Goal: Task Accomplishment & Management: Manage account settings

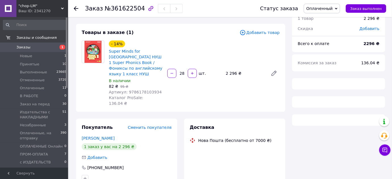
scroll to position [77, 0]
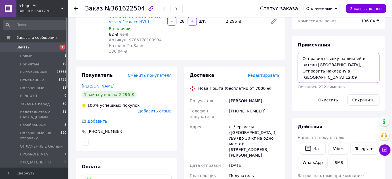
click at [326, 69] on textarea "Отправил ссылку на ликпей в ватсап киевстар, Отправить накладну в ватсап 12.09" at bounding box center [339, 68] width 82 height 30
type textarea "Отправил ссылку на ликпей в ватсап киевстар, Отправить накладну в ватсап 12.09 …"
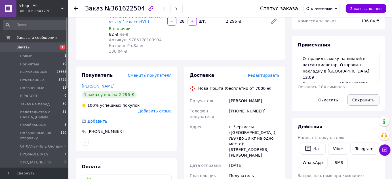
click at [360, 101] on button "Сохранить" at bounding box center [363, 99] width 32 height 11
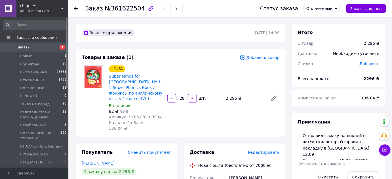
drag, startPoint x: 28, startPoint y: 54, endPoint x: 55, endPoint y: 50, distance: 27.4
click at [28, 54] on span "Новые" at bounding box center [26, 56] width 12 height 5
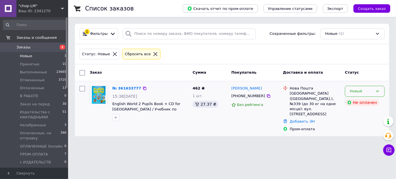
click at [380, 89] on div "Новый" at bounding box center [365, 91] width 40 height 11
click at [357, 102] on li "Принят" at bounding box center [364, 103] width 39 height 10
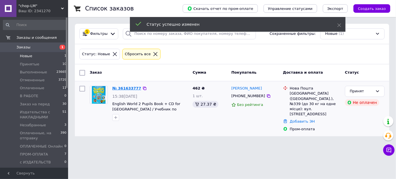
click at [125, 87] on link "№ 361633777" at bounding box center [126, 88] width 29 height 4
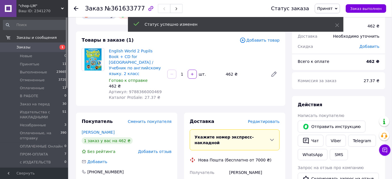
scroll to position [51, 0]
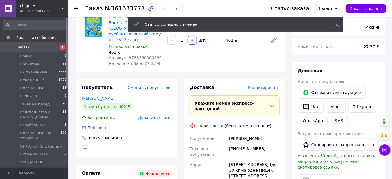
click at [218, 48] on div "English World 2 Pupils Book + CD for Ukraine / Учебник по английскому языку. 2 …" at bounding box center [194, 40] width 175 height 54
click at [249, 50] on div "English World 2 Pupils Book + CD for Ukraine / Учебник по английскому языку. 2 …" at bounding box center [194, 40] width 175 height 54
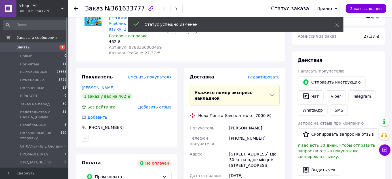
scroll to position [0, 0]
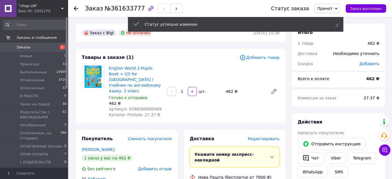
click at [255, 100] on div "English World 2 Pupils Book + CD for Ukraine / Учебник по английскому языку. 2 …" at bounding box center [194, 91] width 175 height 54
click at [221, 100] on div "English World 2 Pupils Book + CD for Ukraine / Учебник по английскому языку. 2 …" at bounding box center [194, 91] width 175 height 54
click at [250, 100] on div "English World 2 Pupils Book + CD for Ukraine / Учебник по английскому языку. 2 …" at bounding box center [194, 91] width 175 height 54
click at [229, 99] on div "English World 2 Pupils Book + CD for Ukraine / Учебник по английскому языку. 2 …" at bounding box center [194, 91] width 175 height 54
click at [218, 96] on div "English World 2 Pupils Book + CD for Ukraine / Учебник по английскому языку. 2 …" at bounding box center [194, 91] width 175 height 54
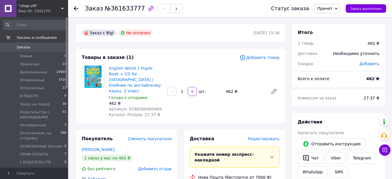
click at [196, 31] on div "Заказ с Bigl Не оплачен" at bounding box center [167, 32] width 173 height 9
click at [197, 31] on div "Заказ с Bigl Не оплачен" at bounding box center [167, 32] width 173 height 9
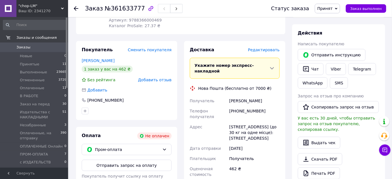
scroll to position [180, 0]
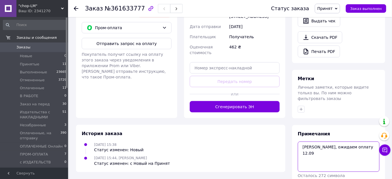
scroll to position [226, 0]
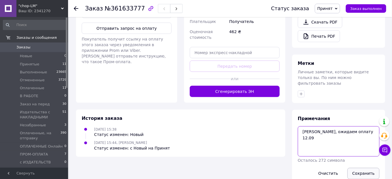
type textarea "Звонил, ожидаем оплату 12.09"
click at [364, 168] on button "Сохранить" at bounding box center [363, 173] width 32 height 11
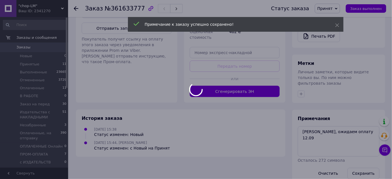
scroll to position [216, 0]
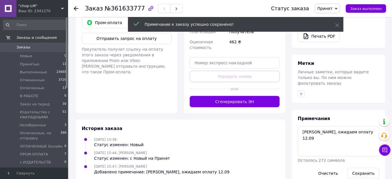
click at [28, 64] on span "Принятые" at bounding box center [30, 64] width 20 height 5
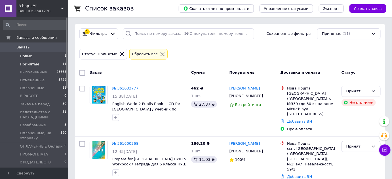
click at [27, 57] on span "Новые" at bounding box center [26, 56] width 12 height 5
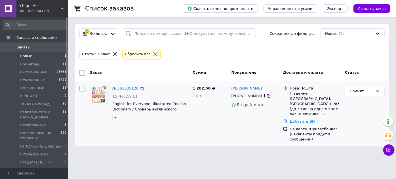
click at [128, 88] on link "№ 361635120" at bounding box center [125, 88] width 26 height 4
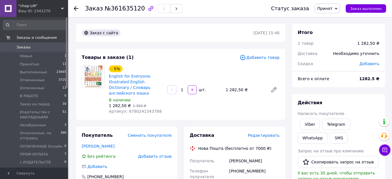
click at [144, 109] on span "Артикул: 9780241543788" at bounding box center [135, 111] width 53 height 5
copy span "9780241543788"
click at [206, 41] on div "Заказ с сайта 12.09.2025 | 15:46" at bounding box center [180, 33] width 209 height 18
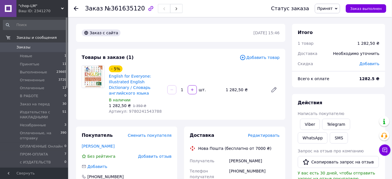
click at [214, 30] on div "Заказ с сайта" at bounding box center [167, 32] width 173 height 9
drag, startPoint x: 102, startPoint y: 8, endPoint x: 136, endPoint y: 10, distance: 33.8
click at [136, 10] on span "№361635120" at bounding box center [125, 8] width 40 height 7
copy span "№361635120"
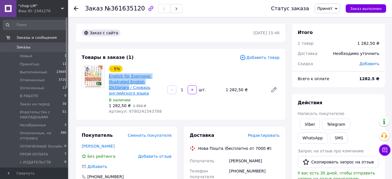
drag, startPoint x: 108, startPoint y: 75, endPoint x: 158, endPoint y: 81, distance: 50.3
click at [158, 81] on div "English for Everyone: Illustrated English Dictionary / Словарь английского языка" at bounding box center [135, 85] width 55 height 24
copy link "English for Everyone: Illustrated English Dictionary"
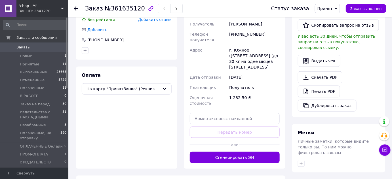
scroll to position [206, 0]
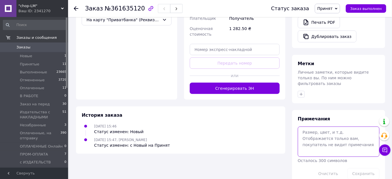
click at [333, 132] on textarea at bounding box center [339, 142] width 82 height 30
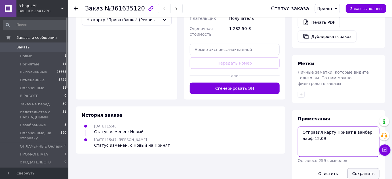
type textarea "Отправил карту Приват в вайбер лайф 12.09"
click at [359, 168] on button "Сохранить" at bounding box center [363, 173] width 32 height 11
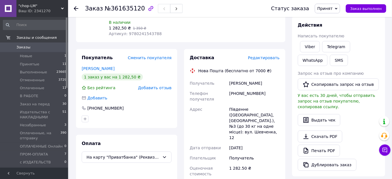
scroll to position [0, 0]
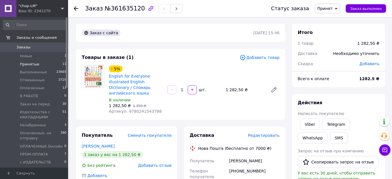
click at [33, 62] on span "Принятые" at bounding box center [30, 64] width 20 height 5
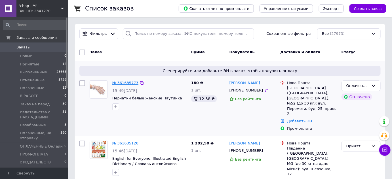
click at [120, 84] on link "№ 361635773" at bounding box center [125, 83] width 26 height 4
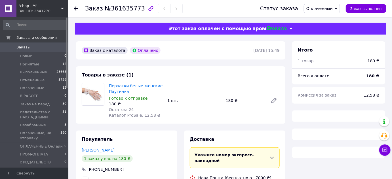
click at [325, 8] on span "Оплаченный" at bounding box center [319, 8] width 26 height 5
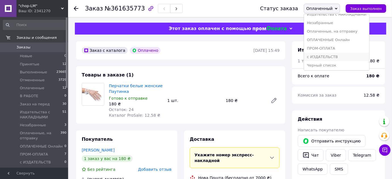
scroll to position [49, 0]
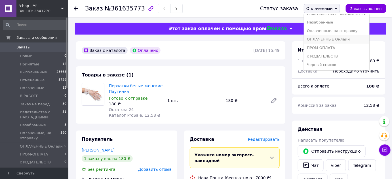
click at [346, 40] on li "ОПЛАЧЕННЫЕ Онлайн" at bounding box center [336, 39] width 65 height 9
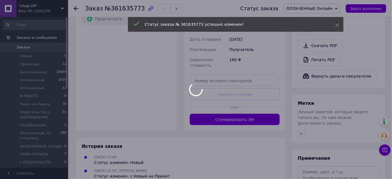
scroll to position [232, 0]
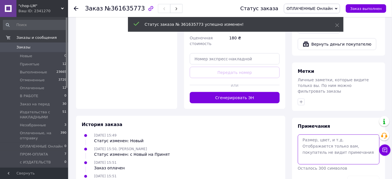
click at [322, 142] on textarea at bounding box center [339, 150] width 82 height 30
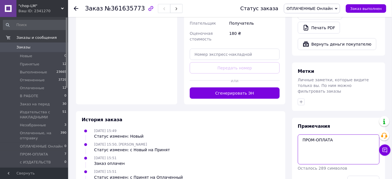
scroll to position [252, 0]
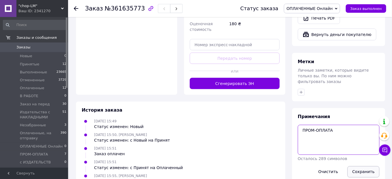
type textarea "ПРОМ-ОПЛАТА"
click at [359, 166] on button "Сохранить" at bounding box center [363, 171] width 32 height 11
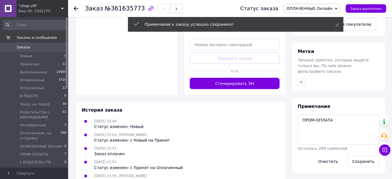
click at [27, 64] on span "Принятые" at bounding box center [30, 64] width 20 height 5
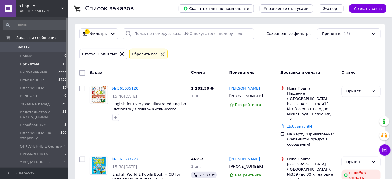
click at [185, 43] on div "1 Фильтры Сохраненные фильтры: Принятые (12)" at bounding box center [230, 34] width 310 height 20
click at [23, 55] on span "Новые" at bounding box center [26, 56] width 12 height 5
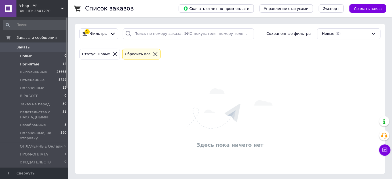
click at [30, 64] on span "Принятые" at bounding box center [30, 64] width 20 height 5
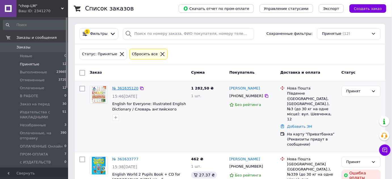
click at [127, 87] on link "№ 361635120" at bounding box center [125, 88] width 26 height 4
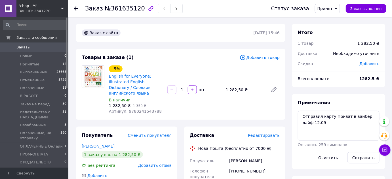
click at [332, 9] on span "Принят" at bounding box center [324, 8] width 15 height 5
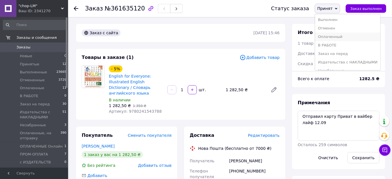
click at [335, 39] on li "Оплаченный" at bounding box center [347, 37] width 65 height 9
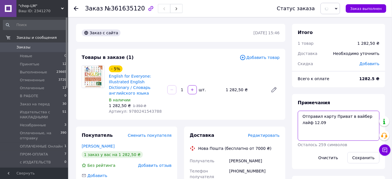
click at [335, 127] on textarea "Отправил карту Приват в вайбер лайф 12.09" at bounding box center [339, 126] width 82 height 30
type textarea "Отправил карту Приват в вайбер лайф 12.09 Оплатила в 15:56 (пятница) 12.09"
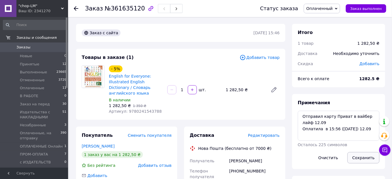
click at [365, 158] on button "Сохранить" at bounding box center [363, 157] width 32 height 11
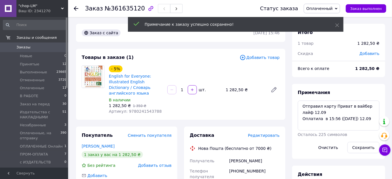
click at [140, 109] on span "Артикул: 9780241543788" at bounding box center [135, 111] width 53 height 5
copy span "9780241543788"
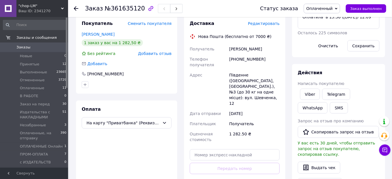
scroll to position [103, 0]
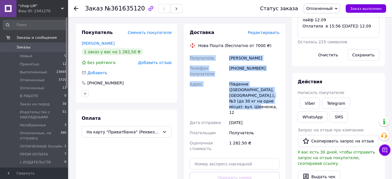
drag, startPoint x: 191, startPoint y: 52, endPoint x: 261, endPoint y: 97, distance: 83.8
click at [261, 97] on div "Получатель Боняр Олена Телефон получателя +380636941886 Адрес Південне (Одеська…" at bounding box center [235, 103] width 92 height 101
copy div "Получатель Боняр Олена Телефон получателя +380636941886 Адрес Південне (Одеська…"
click at [328, 9] on span "Оплаченный" at bounding box center [319, 8] width 26 height 5
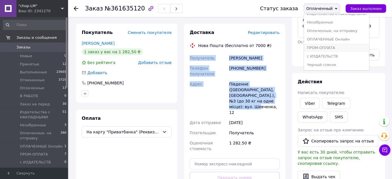
scroll to position [129, 0]
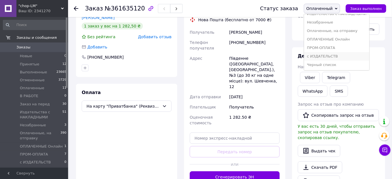
click at [334, 55] on li "с ИЗДАТЕЛЬСТВ" at bounding box center [336, 56] width 65 height 9
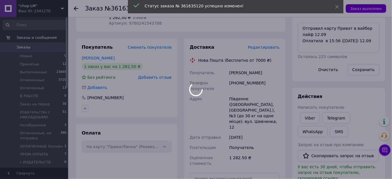
scroll to position [26, 0]
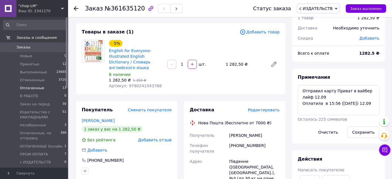
click at [30, 87] on span "Оплаченные" at bounding box center [32, 88] width 24 height 5
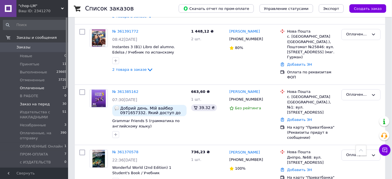
scroll to position [464, 0]
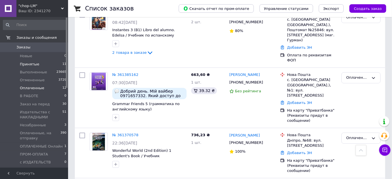
click at [28, 63] on span "Принятые" at bounding box center [30, 64] width 20 height 5
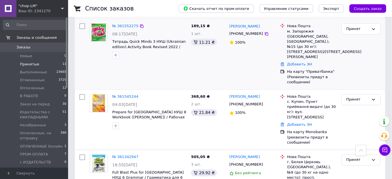
scroll to position [309, 0]
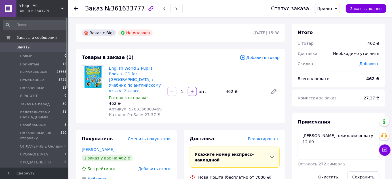
click at [197, 32] on div "Заказ с Bigl Не оплачен" at bounding box center [167, 32] width 173 height 9
click at [217, 96] on div "English World 2 Pupils Book + CD for [GEOGRAPHIC_DATA] / Учебник по английскому…" at bounding box center [194, 91] width 175 height 54
click at [250, 94] on div "English World 2 Pupils Book + CD for [GEOGRAPHIC_DATA] / Учебник по английскому…" at bounding box center [194, 91] width 175 height 54
click at [221, 94] on div "English World 2 Pupils Book + CD for [GEOGRAPHIC_DATA] / Учебник по английскому…" at bounding box center [194, 91] width 175 height 54
click at [241, 94] on div "English World 2 Pupils Book + CD for [GEOGRAPHIC_DATA] / Учебник по английскому…" at bounding box center [194, 91] width 175 height 54
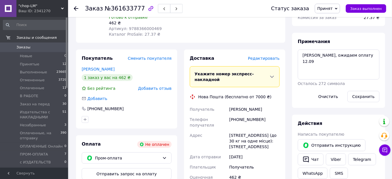
scroll to position [103, 0]
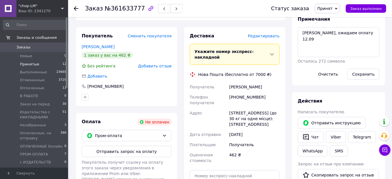
drag, startPoint x: 25, startPoint y: 63, endPoint x: 110, endPoint y: 3, distance: 104.3
click at [25, 63] on span "Принятые" at bounding box center [30, 64] width 20 height 5
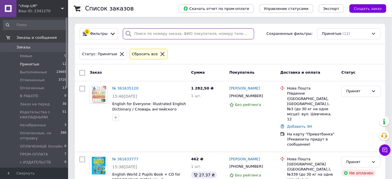
click at [173, 32] on input "search" at bounding box center [188, 33] width 131 height 11
paste input "361520224"
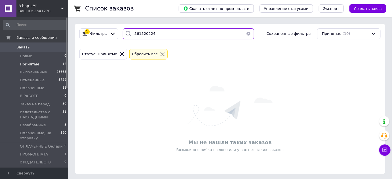
type input "361520224"
click at [160, 53] on icon at bounding box center [162, 54] width 5 height 5
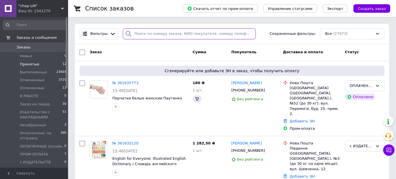
click at [149, 33] on input "search" at bounding box center [189, 33] width 133 height 11
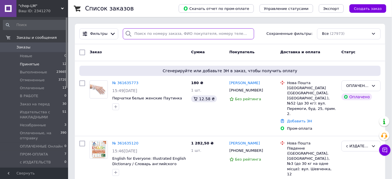
paste input "361520224"
type input "361520224"
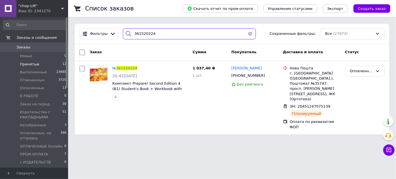
drag, startPoint x: 155, startPoint y: 32, endPoint x: 130, endPoint y: 33, distance: 24.1
click at [130, 33] on div "361520224" at bounding box center [189, 33] width 133 height 11
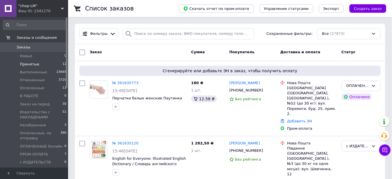
click at [23, 47] on span "Заказы" at bounding box center [23, 47] width 14 height 5
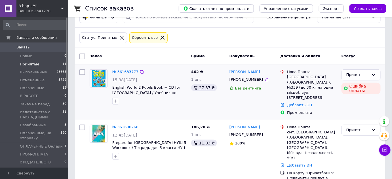
scroll to position [26, 0]
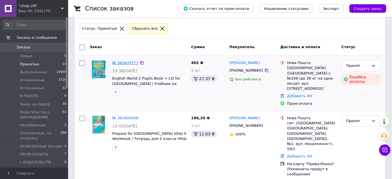
click at [123, 61] on link "№ 361633777" at bounding box center [125, 63] width 26 height 4
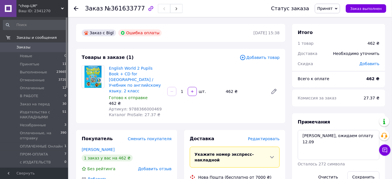
click at [333, 7] on span "Принят" at bounding box center [324, 8] width 15 height 5
drag, startPoint x: 362, startPoint y: 135, endPoint x: 301, endPoint y: 134, distance: 61.6
click at [301, 134] on textarea "Звонил, ожидаем оплату 12.09" at bounding box center [339, 145] width 82 height 30
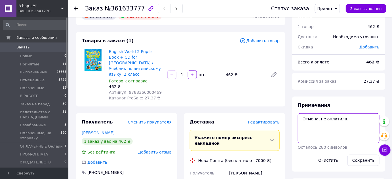
scroll to position [51, 0]
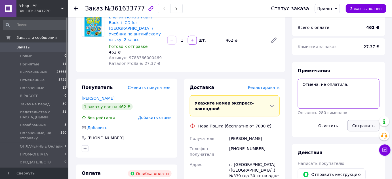
type textarea "Отмена, не оплатила."
click at [360, 128] on button "Сохранить" at bounding box center [363, 125] width 32 height 11
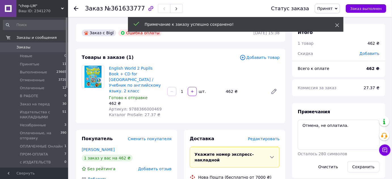
click at [338, 24] on use at bounding box center [338, 26] width 4 height 4
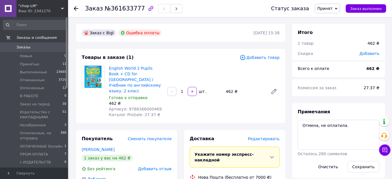
click at [333, 7] on span "Принят" at bounding box center [324, 8] width 15 height 5
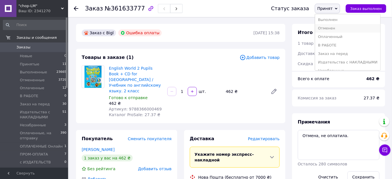
click at [333, 28] on li "Отменен" at bounding box center [347, 28] width 65 height 9
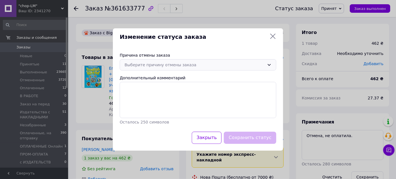
click at [151, 66] on div "Выберите причину отмены заказа" at bounding box center [195, 65] width 140 height 6
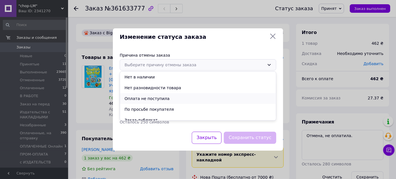
click at [154, 99] on li "Оплата не поступила" at bounding box center [198, 98] width 156 height 11
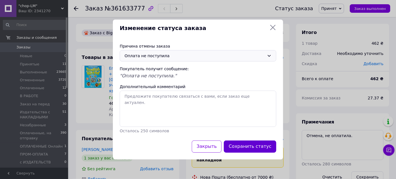
click at [243, 143] on button "Сохранить статус" at bounding box center [250, 147] width 52 height 12
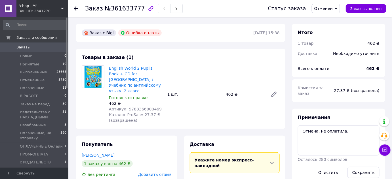
click at [201, 60] on div "Товары в заказе (1) English World 2 Pupils Book + CD for [GEOGRAPHIC_DATA] / Уч…" at bounding box center [180, 89] width 209 height 80
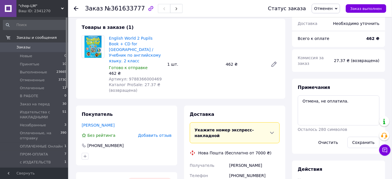
scroll to position [51, 0]
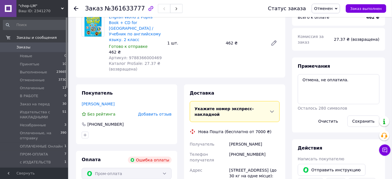
click at [249, 70] on div "Заказ с Bigl Ошибка оплаты 12.09.2025 | 15:38 Товары в заказе (1) English World…" at bounding box center [181, 167] width 216 height 391
click at [176, 69] on div "Заказ с Bigl Ошибка оплаты 12.09.2025 | 15:38 Товары в заказе (1) English World…" at bounding box center [181, 167] width 216 height 391
drag, startPoint x: 204, startPoint y: 69, endPoint x: 216, endPoint y: 69, distance: 11.9
click at [205, 69] on div "Заказ с Bigl Ошибка оплаты 12.09.2025 | 15:38 Товары в заказе (1) English World…" at bounding box center [181, 167] width 216 height 391
click at [226, 69] on div "Заказ с Bigl Ошибка оплаты 12.09.2025 | 15:38 Товары в заказе (1) English World…" at bounding box center [181, 167] width 216 height 391
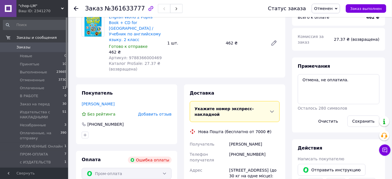
click at [279, 67] on div "Заказ с Bigl Ошибка оплаты 12.09.2025 | 15:38 Товары в заказе (1) English World…" at bounding box center [181, 167] width 216 height 391
click at [283, 68] on div "Заказ с Bigl Ошибка оплаты 12.09.2025 | 15:38 Товары в заказе (1) English World…" at bounding box center [181, 167] width 216 height 391
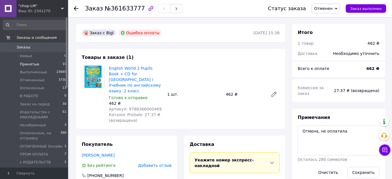
click at [32, 64] on span "Принятые" at bounding box center [30, 64] width 20 height 5
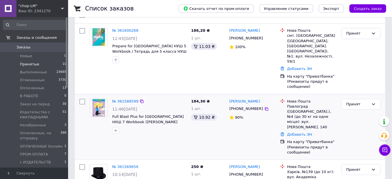
scroll to position [26, 0]
